Goal: Navigation & Orientation: Find specific page/section

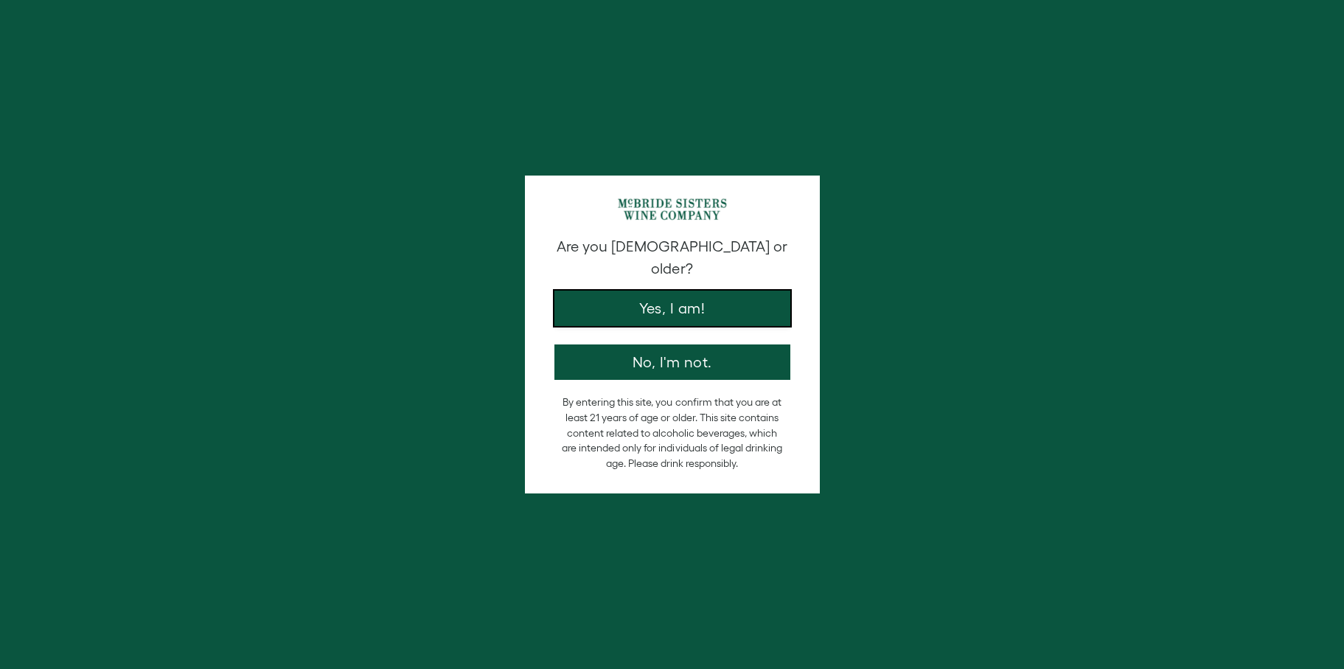
drag, startPoint x: 715, startPoint y: 293, endPoint x: 833, endPoint y: 301, distance: 118.2
click at [715, 294] on button "Yes, I am!" at bounding box center [673, 308] width 236 height 35
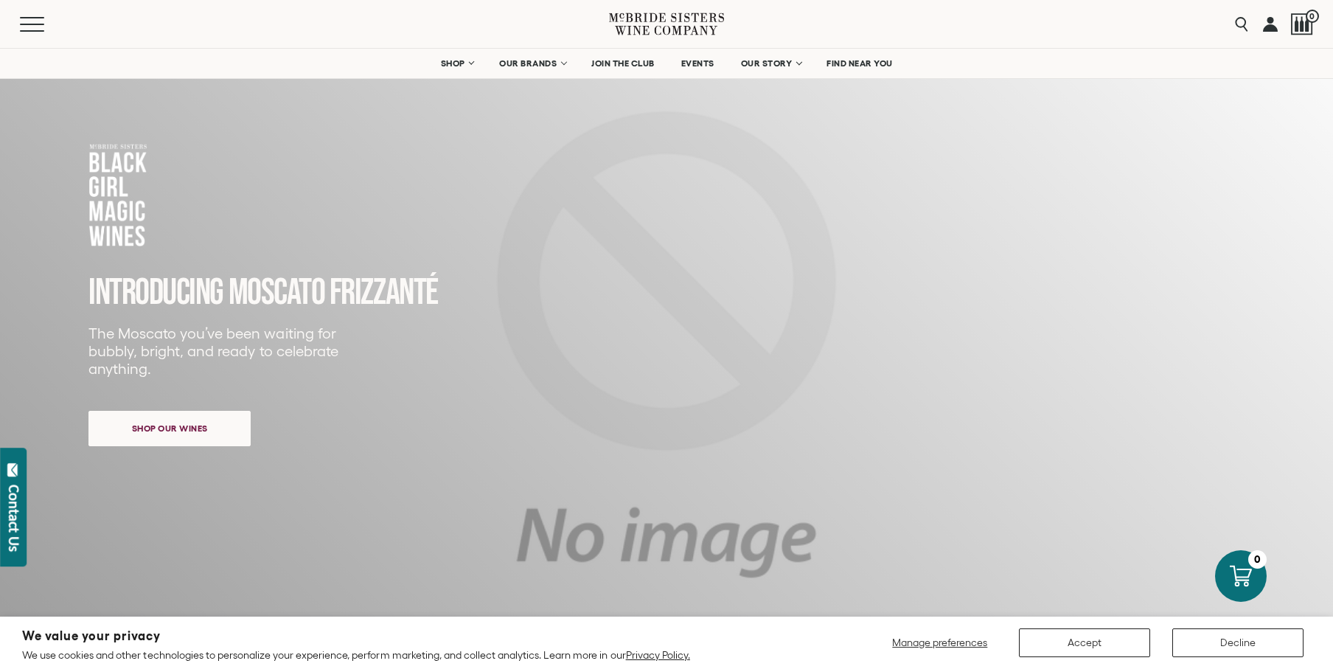
scroll to position [74, 0]
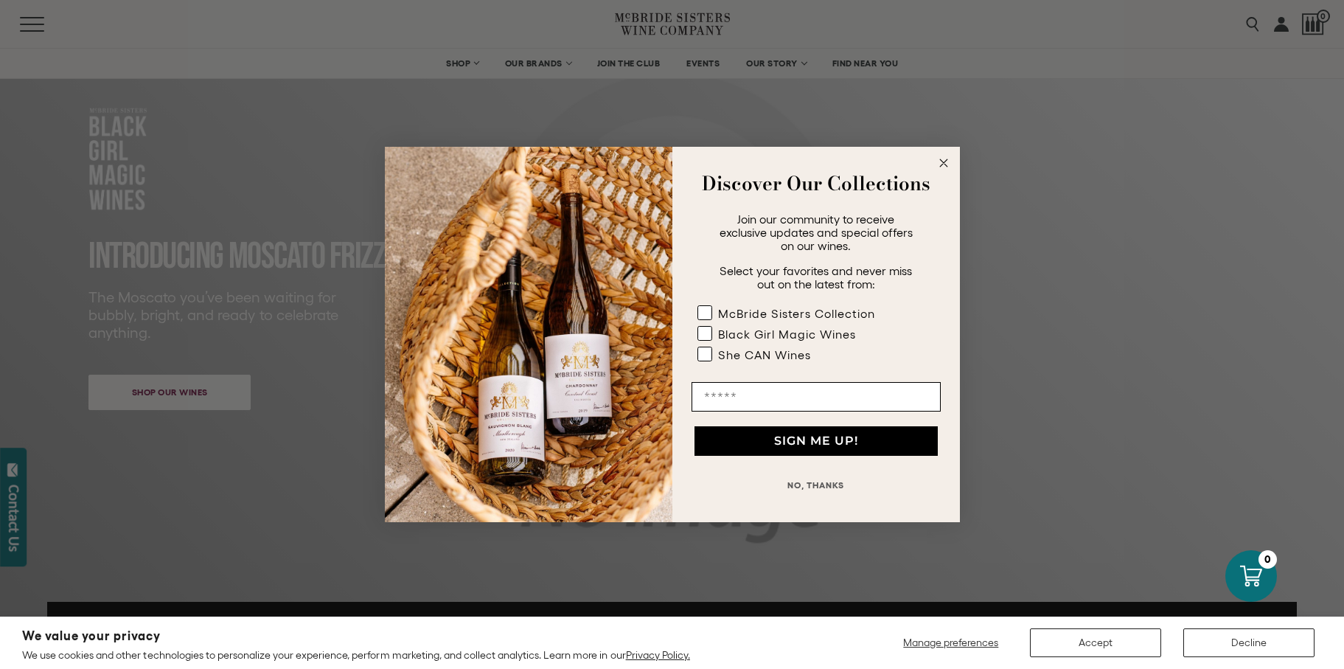
click at [828, 482] on button "NO, THANKS" at bounding box center [816, 484] width 249 height 29
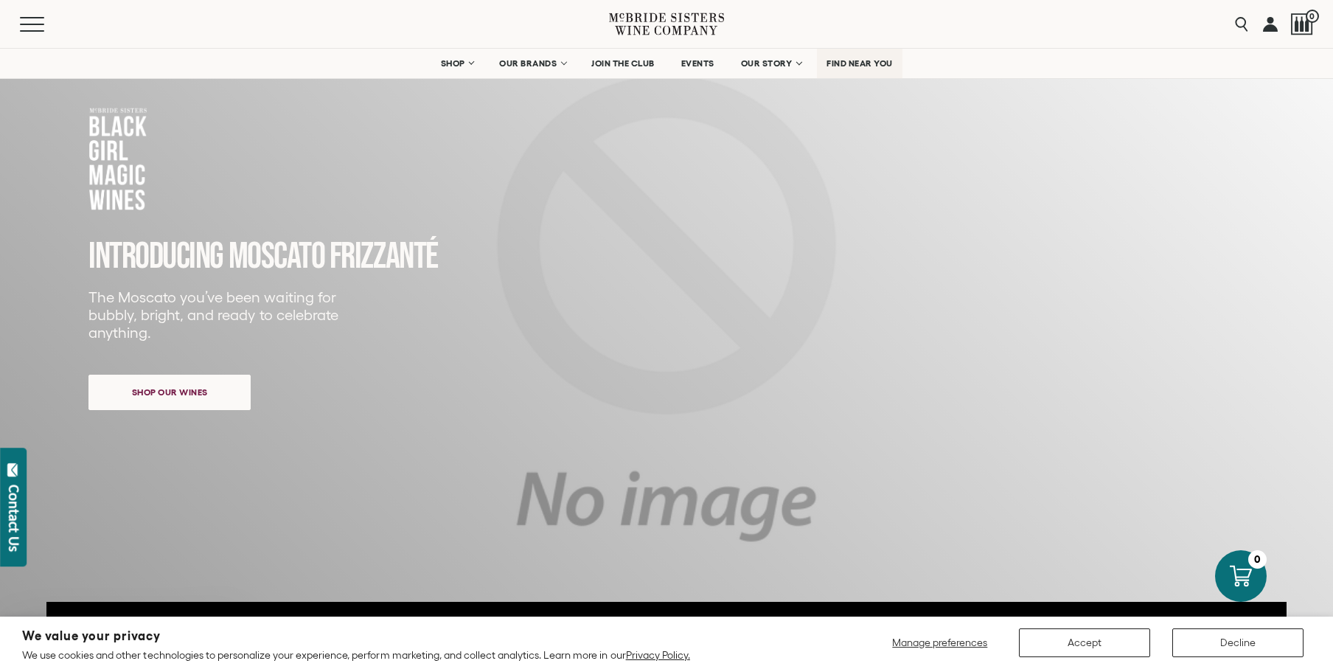
click at [874, 63] on span "FIND NEAR YOU" at bounding box center [860, 63] width 66 height 10
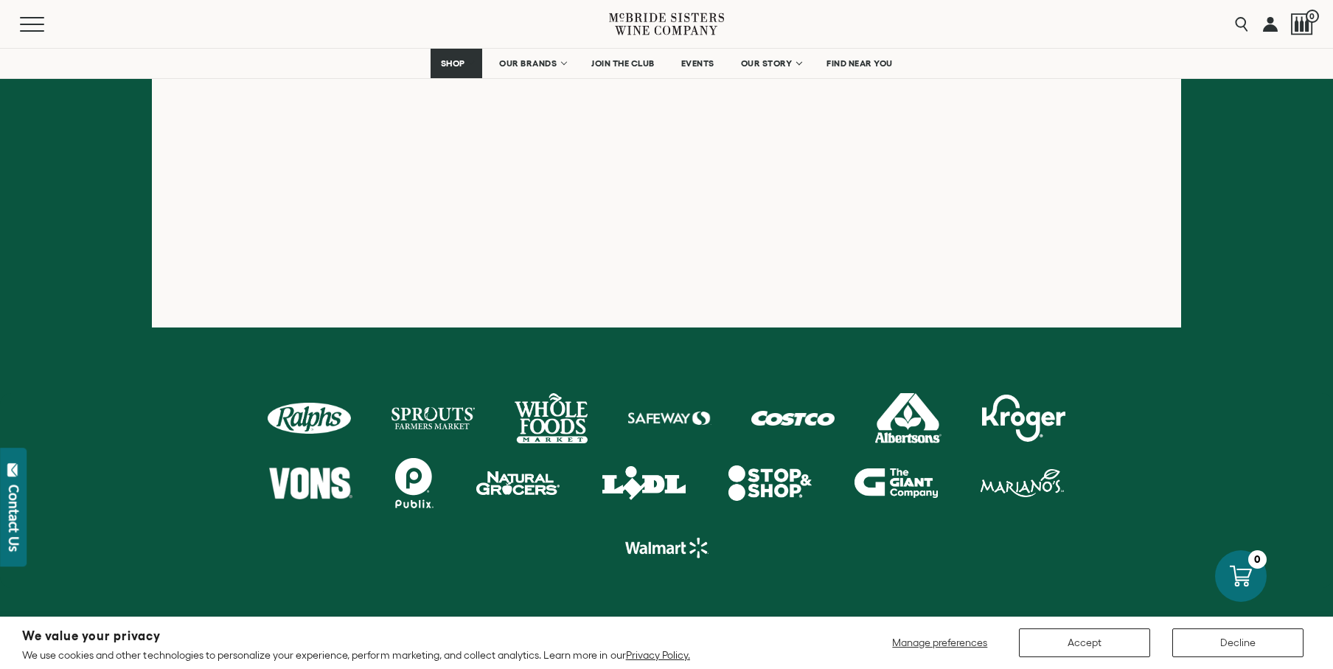
scroll to position [590, 0]
